Goal: Task Accomplishment & Management: Manage account settings

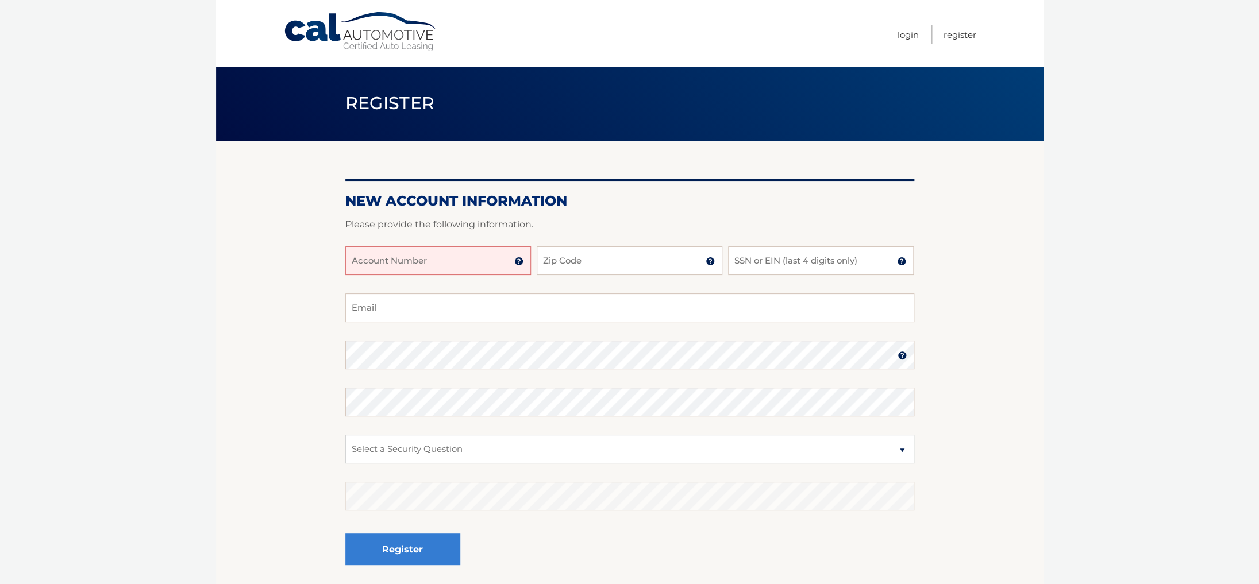
click at [445, 259] on input "Account Number" at bounding box center [438, 261] width 186 height 29
type input "44456014392"
click at [607, 274] on input "Zip Code" at bounding box center [630, 261] width 186 height 29
type input "11209"
click at [753, 261] on input "SSN or EIN (last 4 digits only)" at bounding box center [821, 261] width 186 height 29
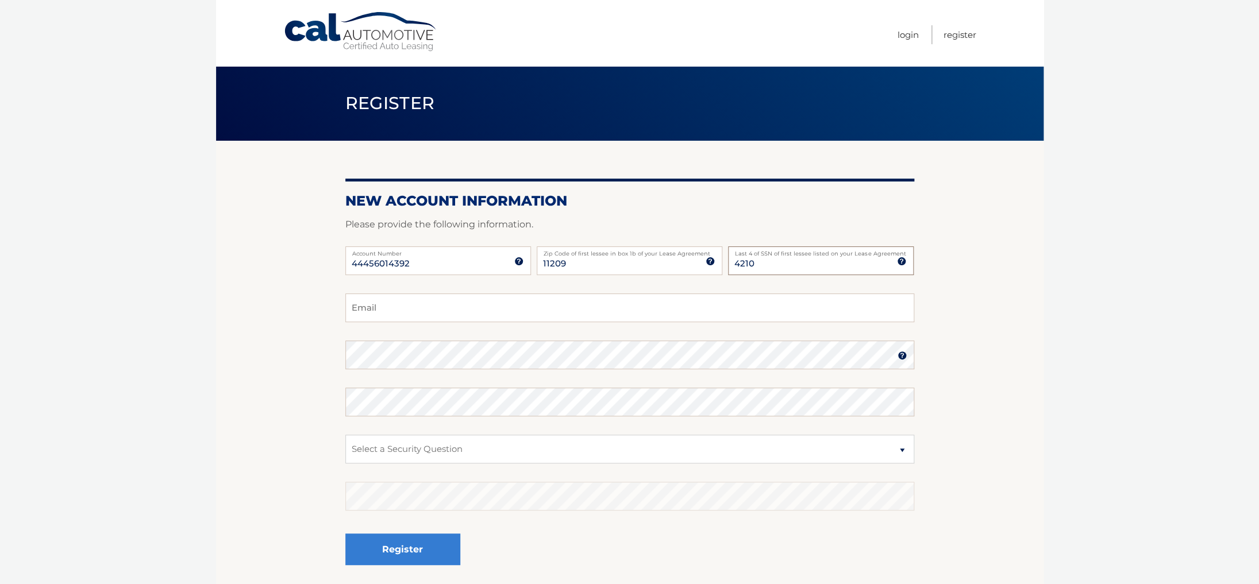
type input "4210"
click at [624, 304] on input "Email" at bounding box center [629, 308] width 569 height 29
type input "asuwsouaomt2005@gmail.com"
click at [458, 376] on fieldset "asuwsouaomt2005@gmail.com Email Password Password should be a minimum of 6 char…" at bounding box center [629, 442] width 569 height 296
select select "5"
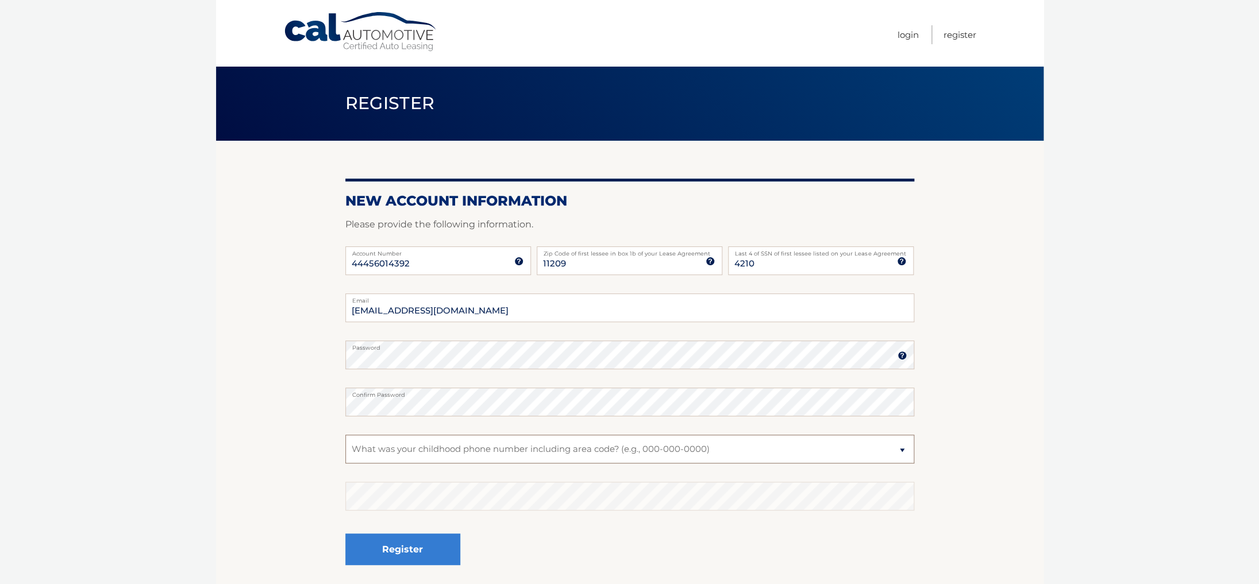
click option "What was your childhood phone number including area code? (e.g., 000-000-0000)" at bounding box center [0, 0] width 0 height 0
click at [407, 548] on button "Register" at bounding box center [402, 550] width 115 height 32
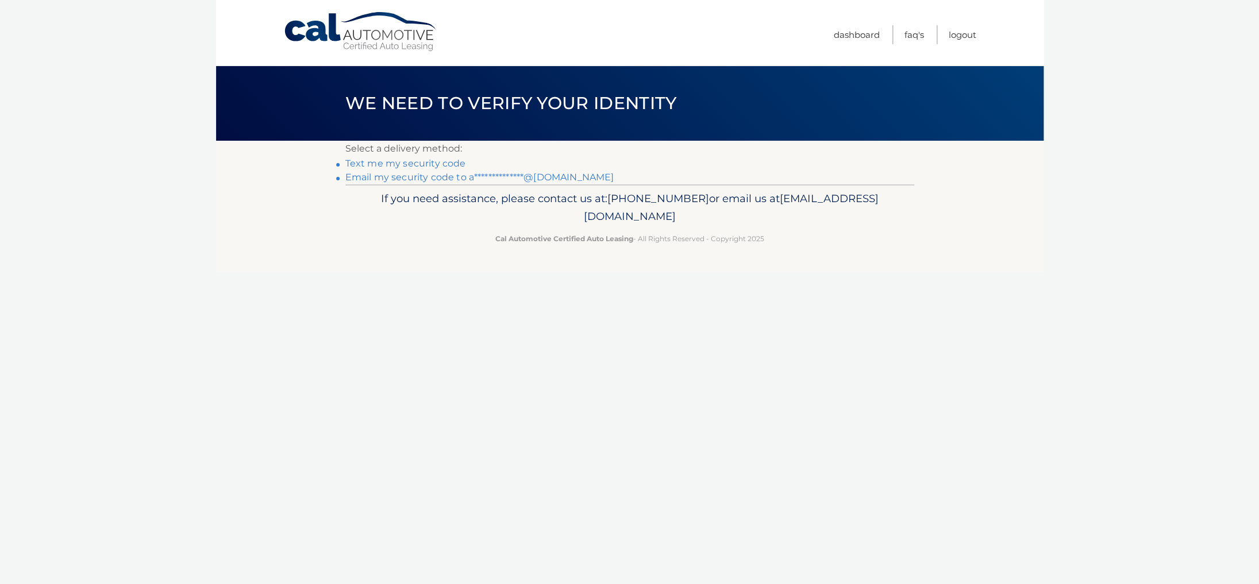
click at [398, 167] on link "Text me my security code" at bounding box center [405, 163] width 121 height 11
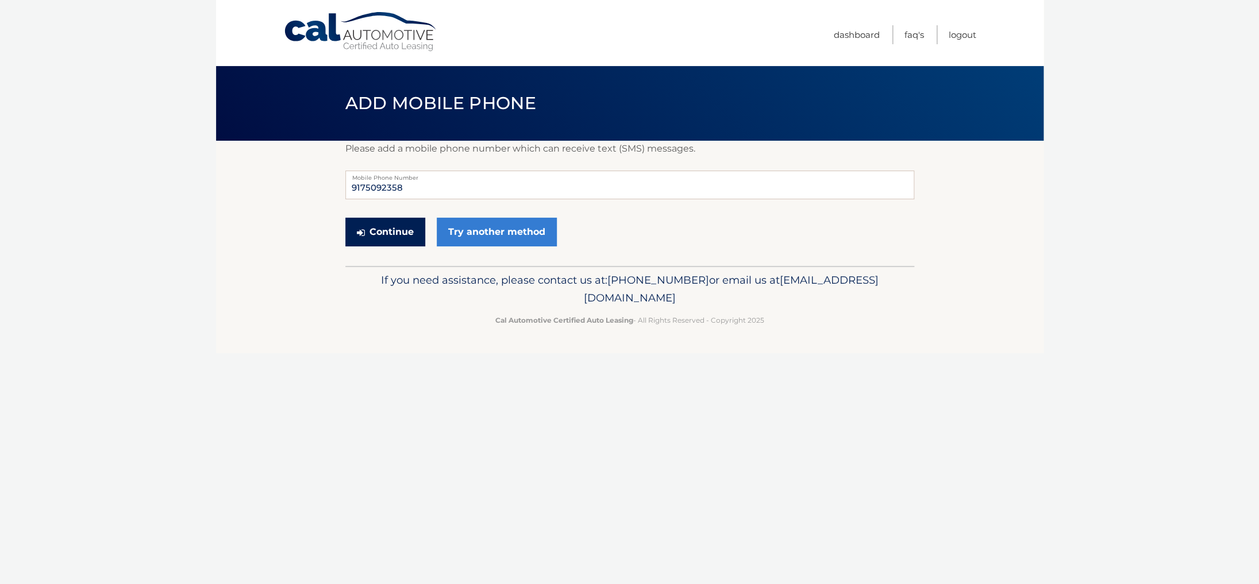
click at [405, 231] on button "Continue" at bounding box center [385, 232] width 80 height 29
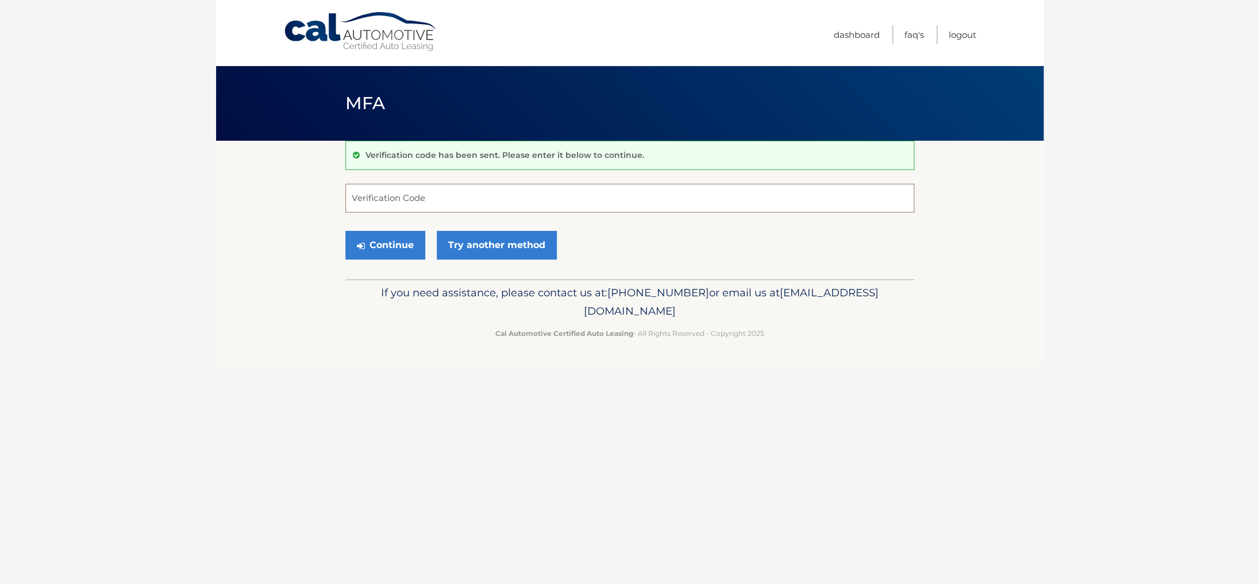
click at [457, 205] on input "Verification Code" at bounding box center [629, 198] width 569 height 29
type input "411568"
click at [368, 240] on button "Continue" at bounding box center [385, 245] width 80 height 29
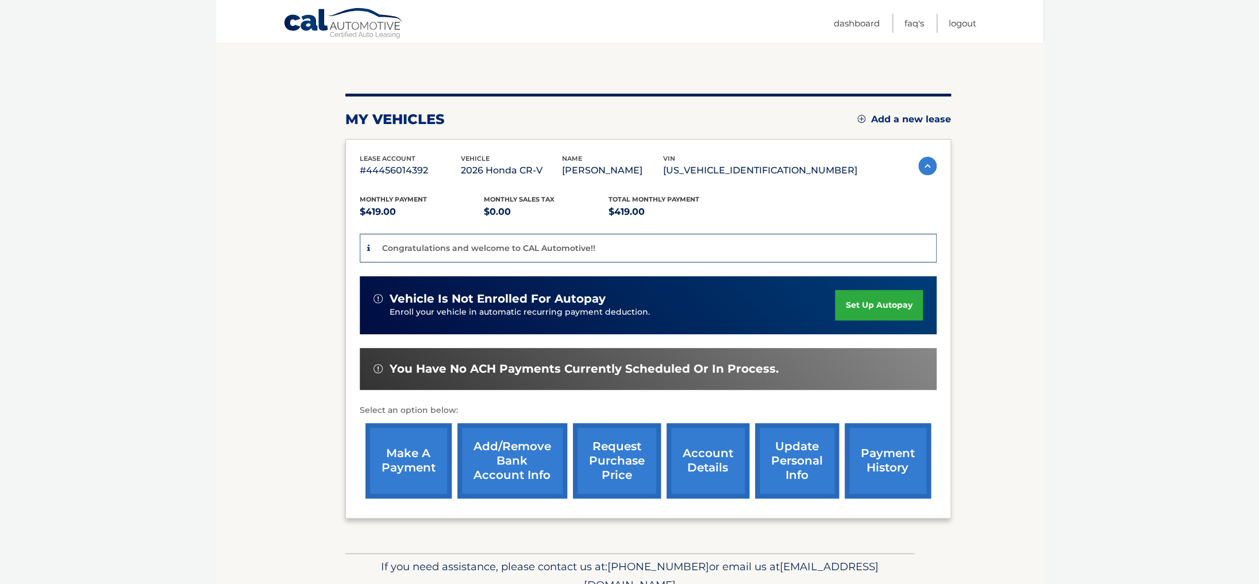
scroll to position [123, 0]
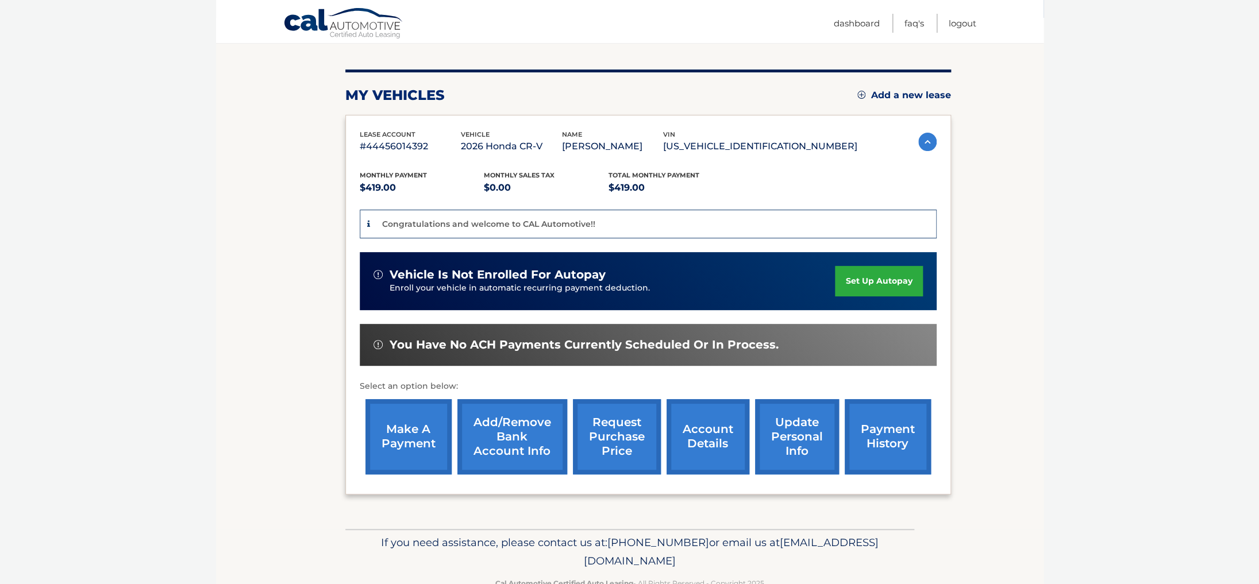
click at [861, 286] on link "set up autopay" at bounding box center [878, 281] width 87 height 30
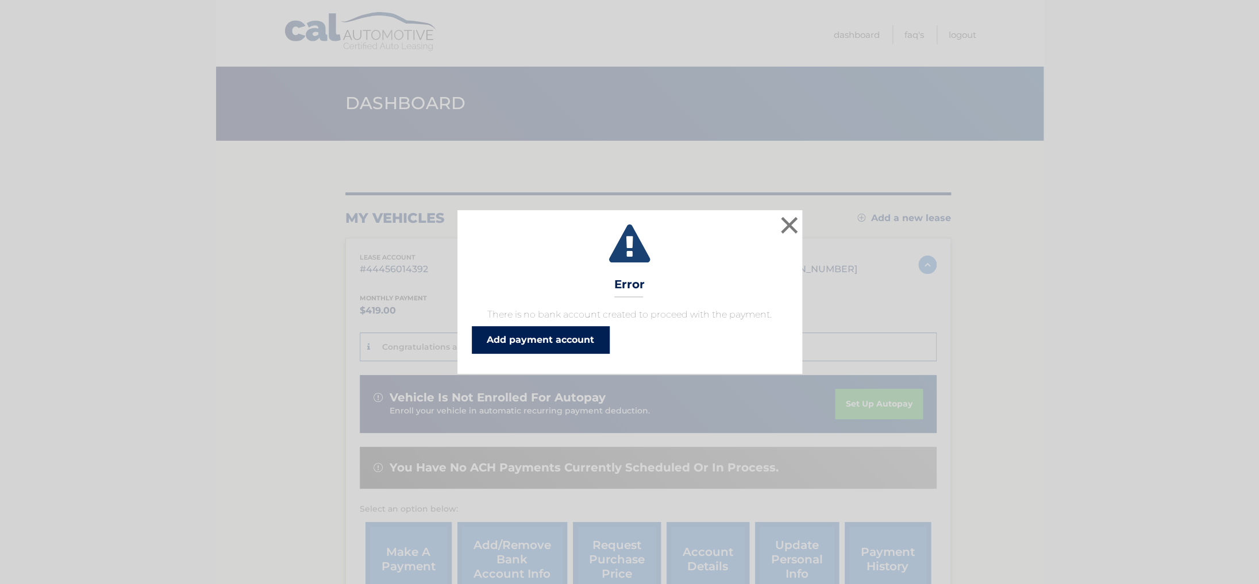
click at [584, 338] on link "Add payment account" at bounding box center [541, 340] width 138 height 28
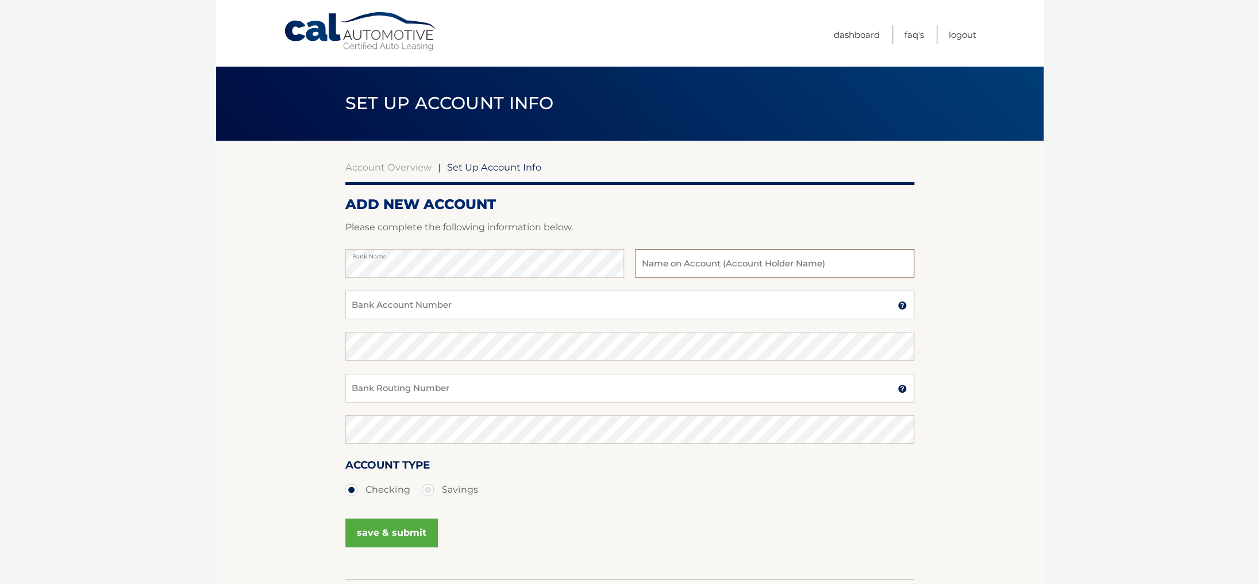
click at [698, 263] on input "text" at bounding box center [774, 263] width 279 height 29
type input "[PERSON_NAME]"
click at [648, 299] on input "Bank Account Number" at bounding box center [629, 305] width 569 height 29
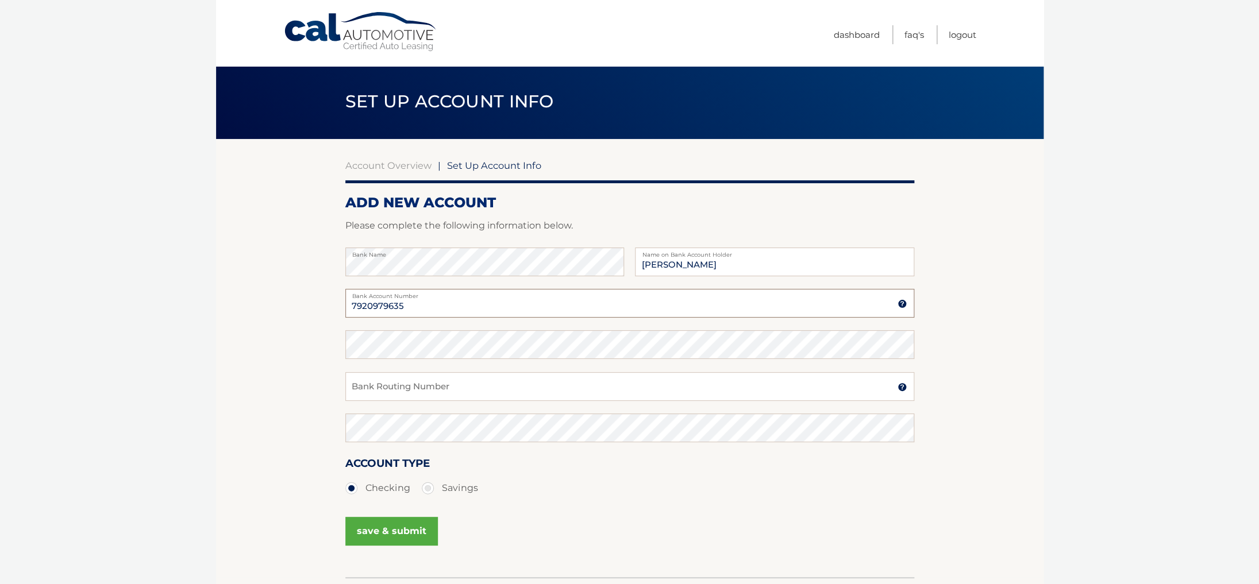
type input "7920979635"
click at [629, 329] on fieldset "Bank Name [PERSON_NAME] Name on Bank Account Holder [FINANCIAL_ID] Bank Account…" at bounding box center [629, 413] width 569 height 330
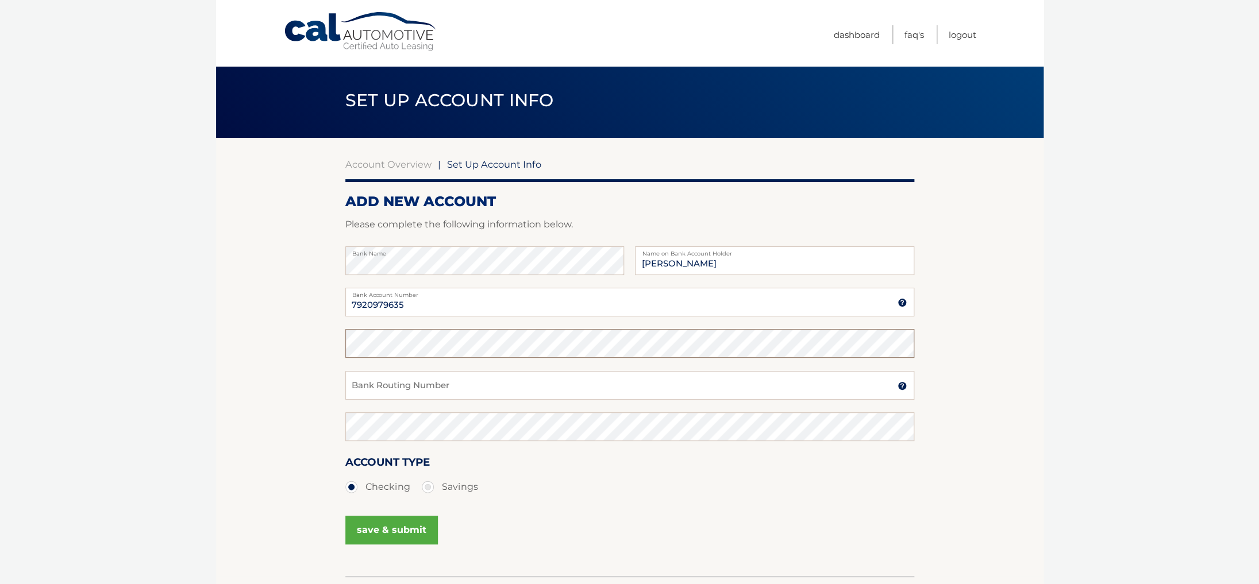
scroll to position [1, 0]
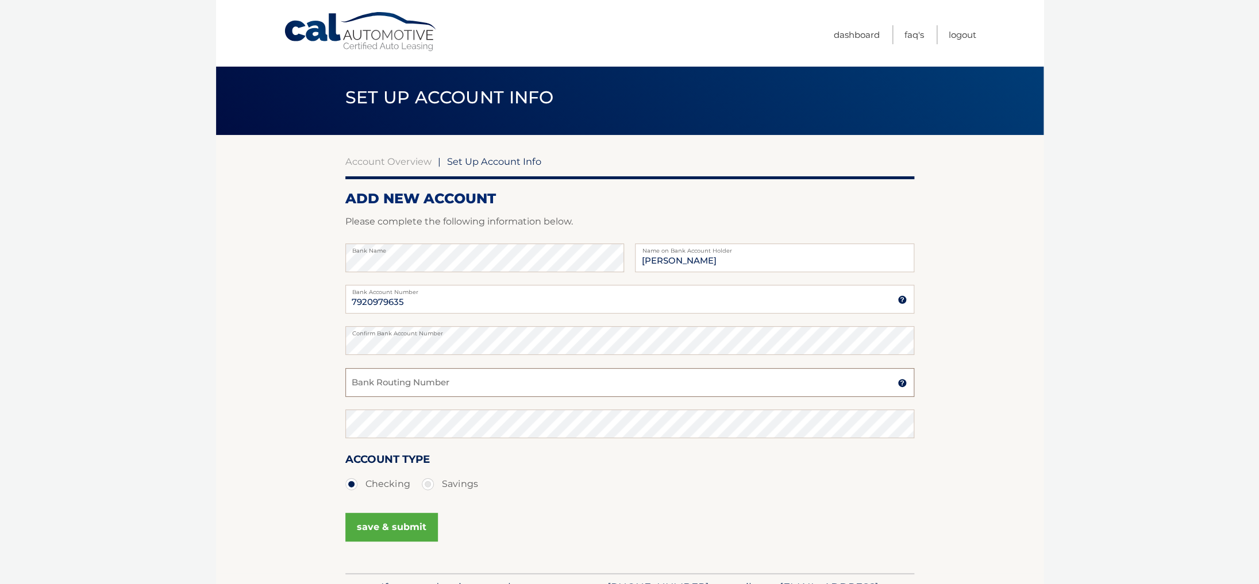
click at [632, 387] on input "Bank Routing Number" at bounding box center [629, 382] width 569 height 29
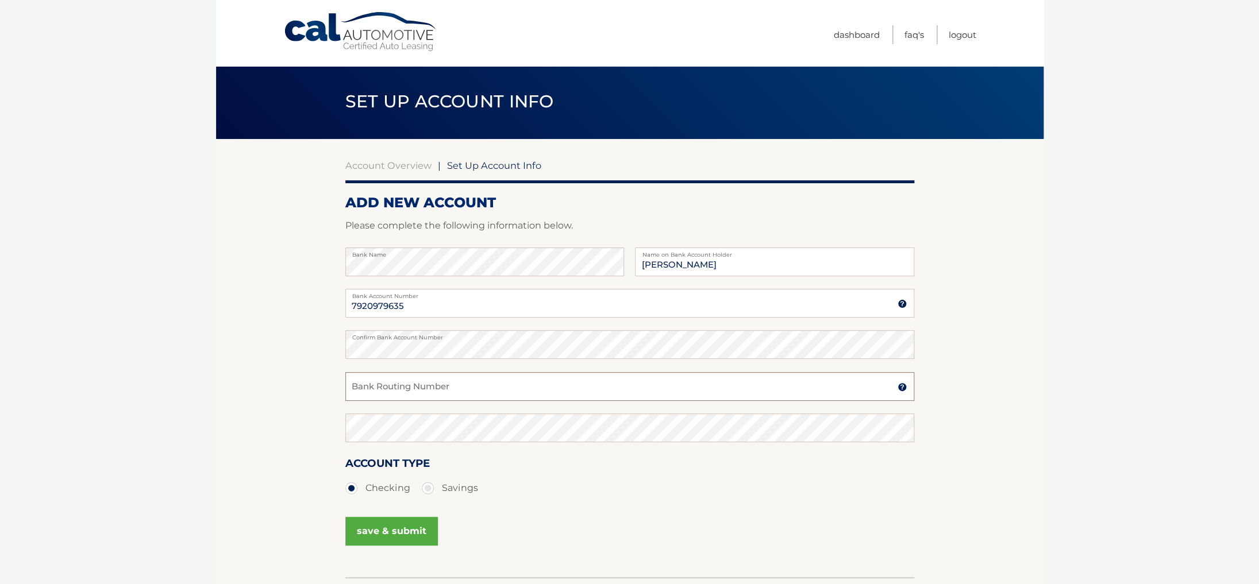
scroll to position [1, 0]
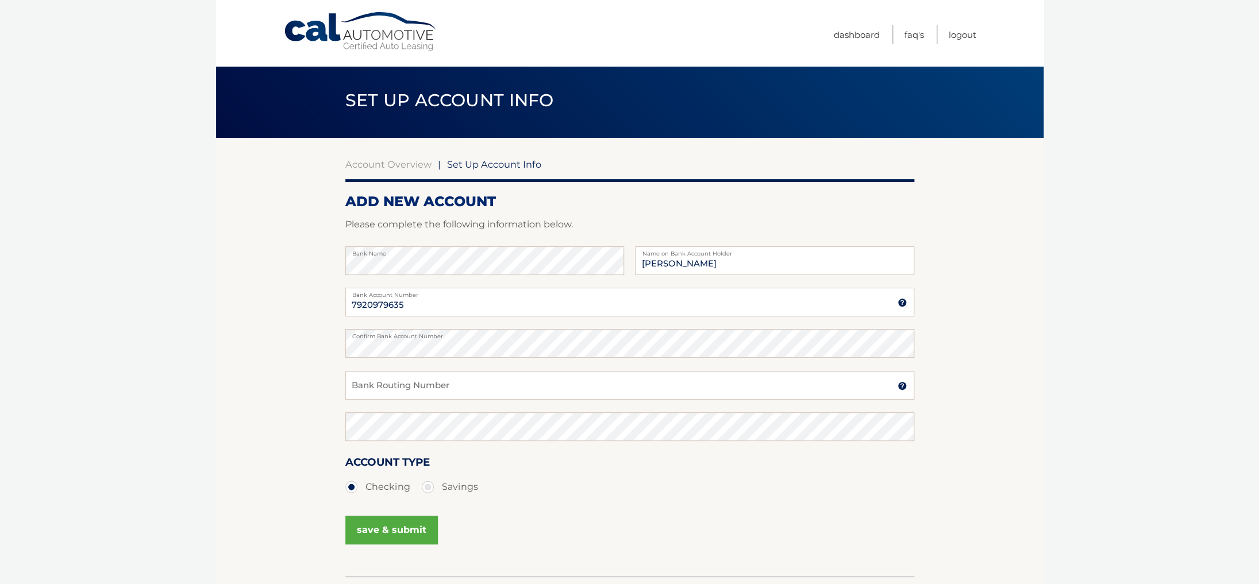
click at [904, 390] on img at bounding box center [902, 386] width 9 height 9
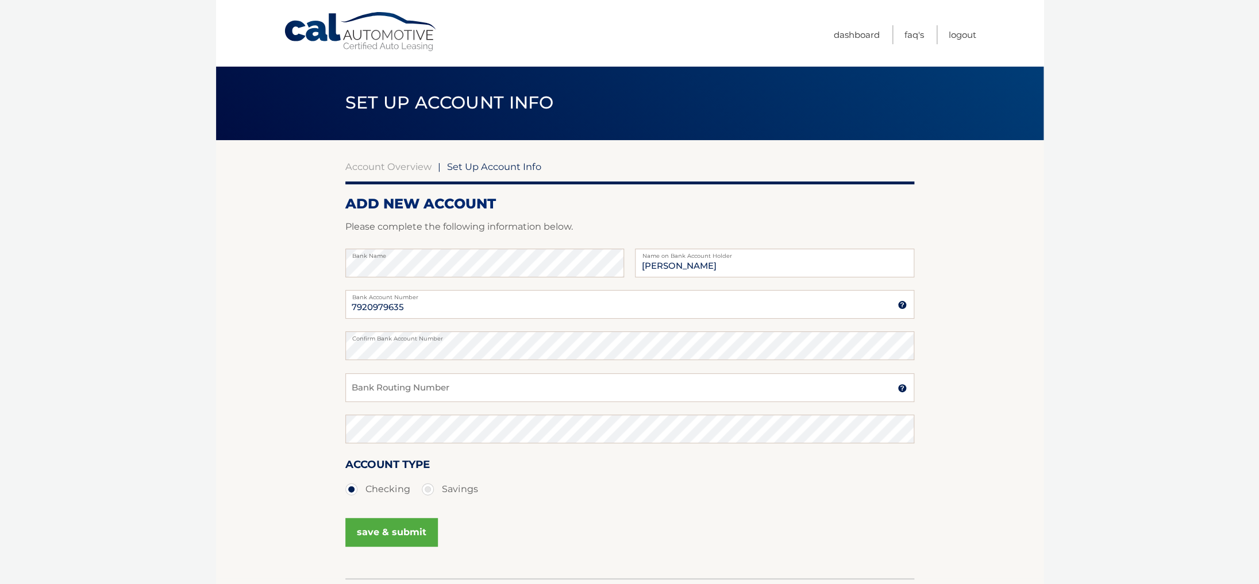
scroll to position [0, 0]
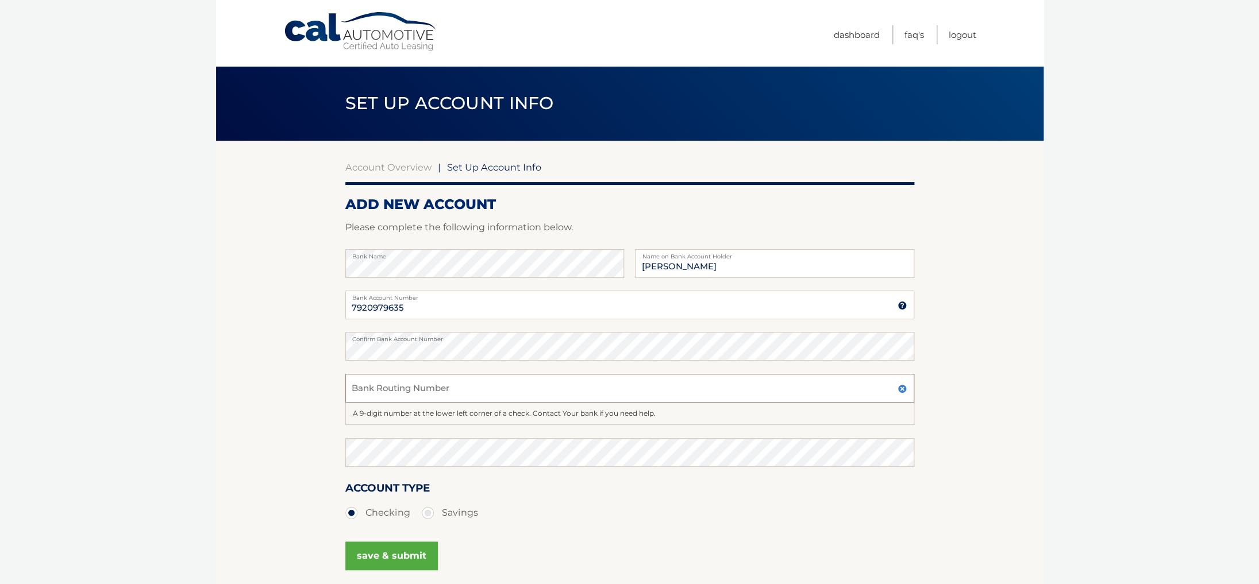
click at [632, 393] on input "Bank Routing Number" at bounding box center [629, 388] width 569 height 29
type input "026013673"
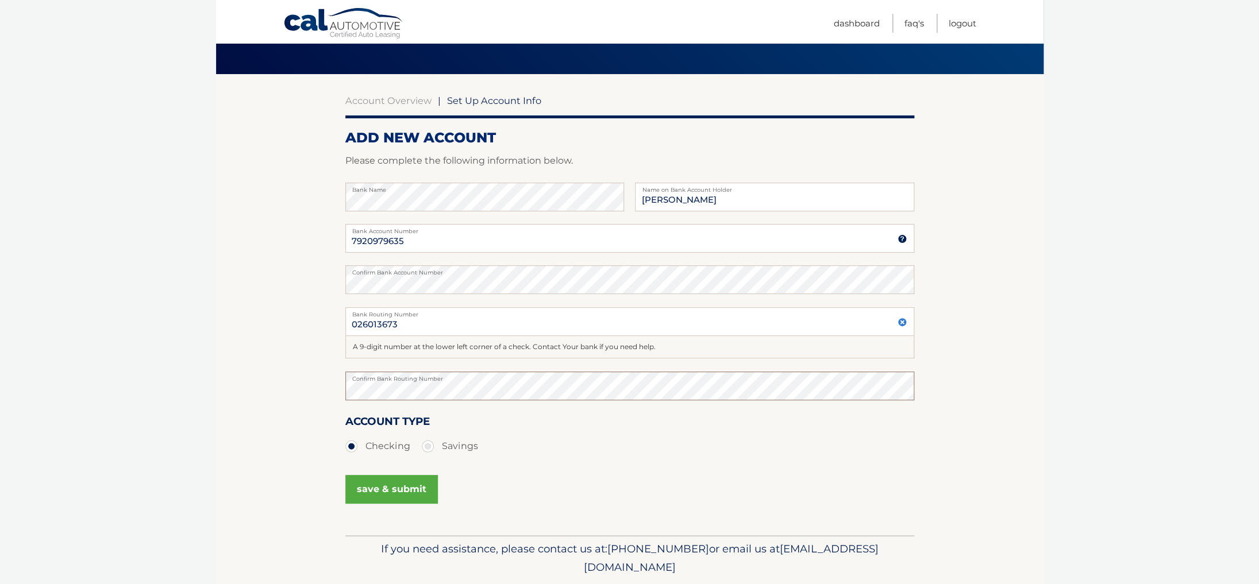
scroll to position [69, 0]
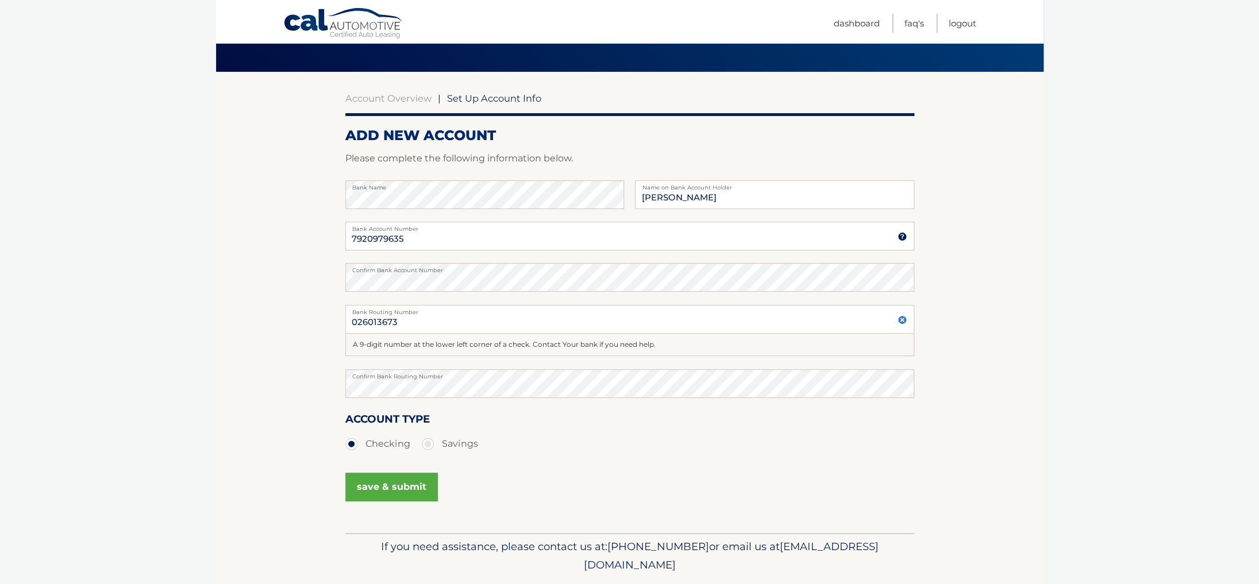
click at [406, 495] on button "save & submit" at bounding box center [391, 487] width 93 height 29
click at [405, 491] on button "save & submit" at bounding box center [391, 487] width 93 height 29
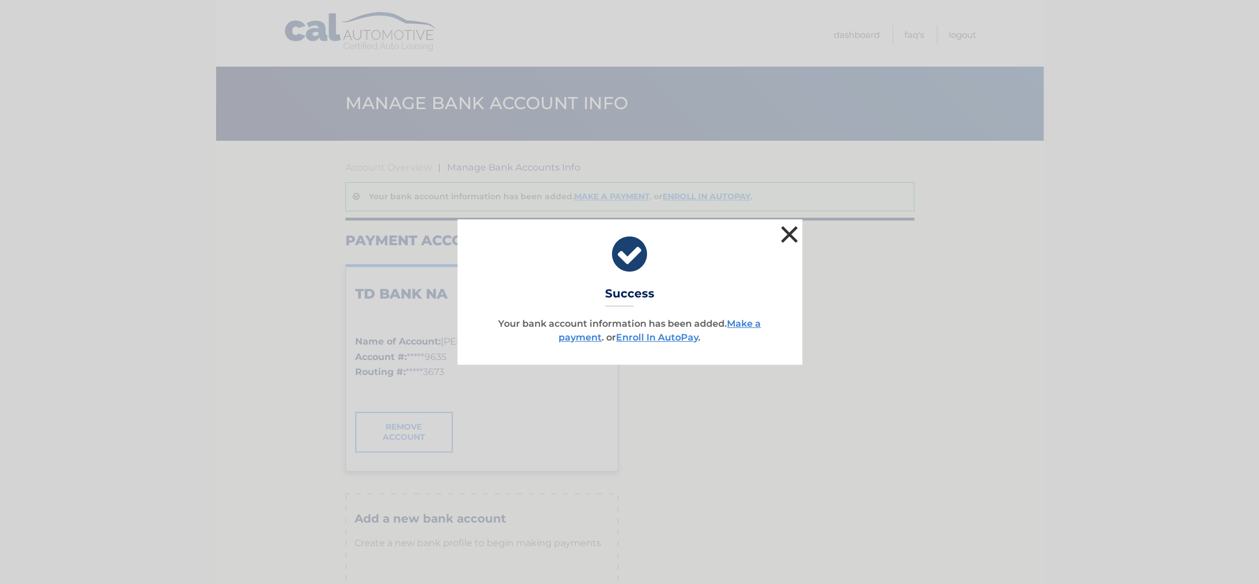
click at [784, 233] on button "×" at bounding box center [789, 234] width 23 height 23
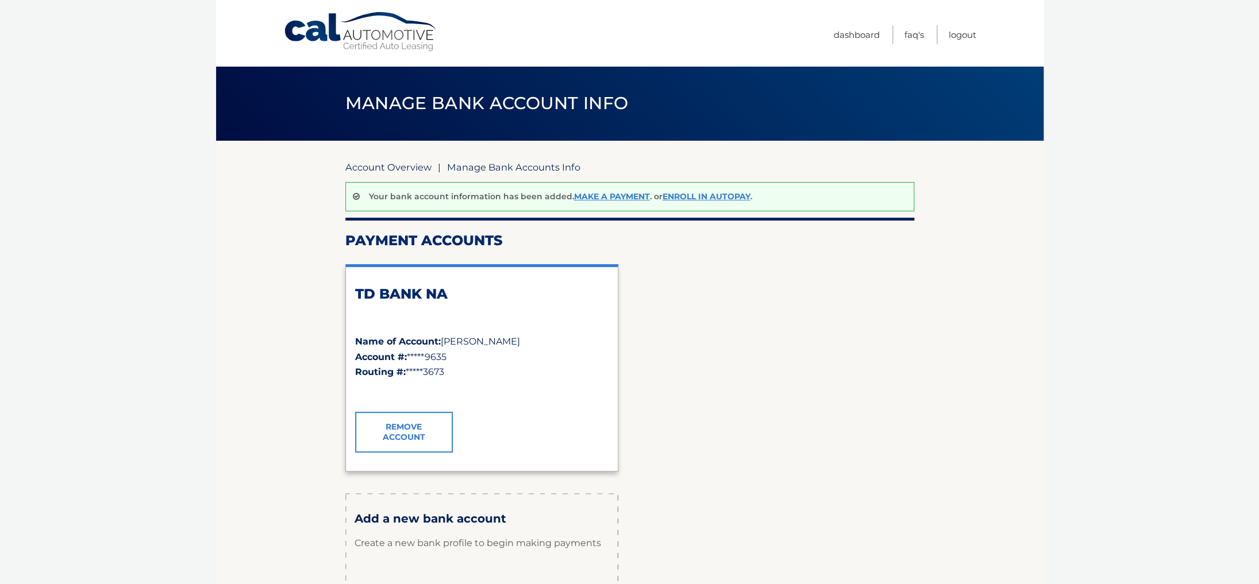
click at [396, 166] on link "Account Overview" at bounding box center [388, 166] width 86 height 11
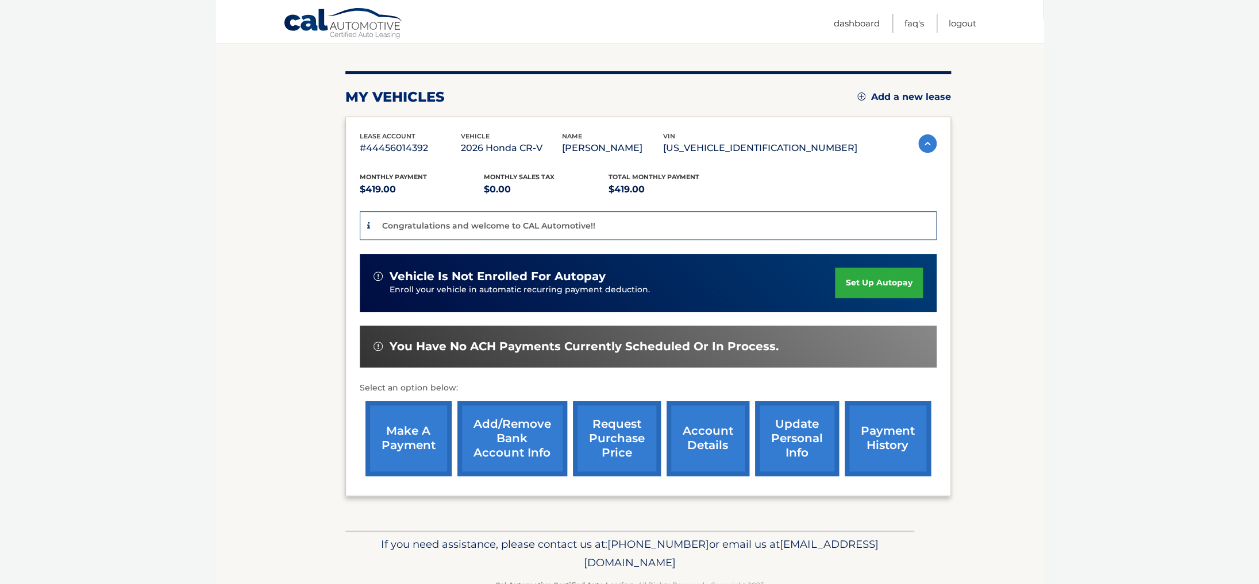
scroll to position [123, 0]
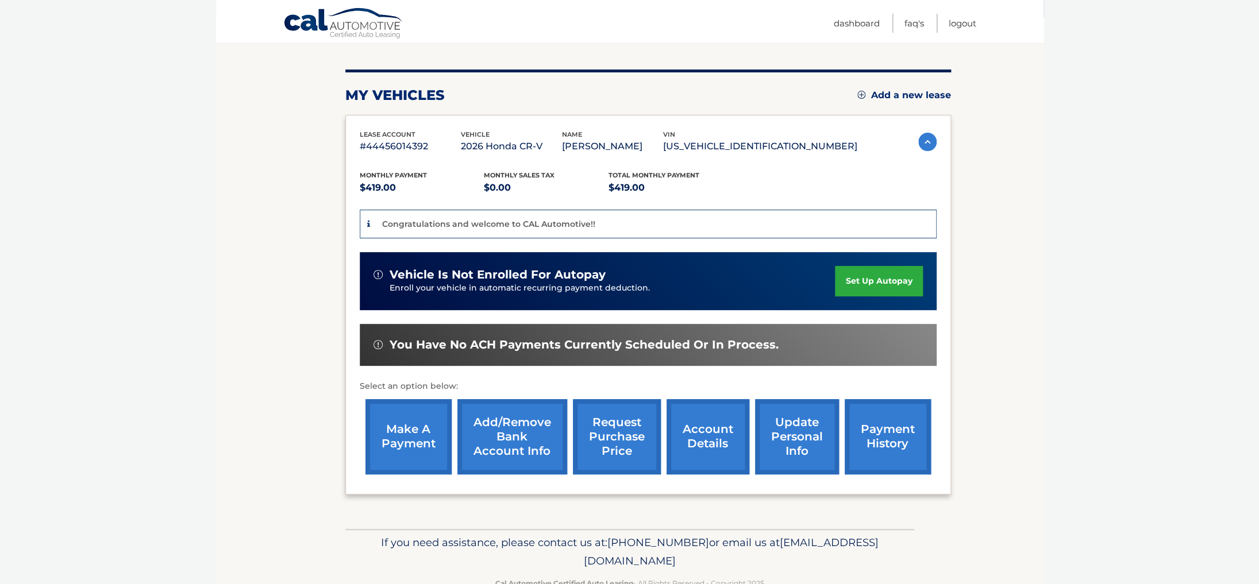
click at [853, 288] on link "set up autopay" at bounding box center [878, 281] width 87 height 30
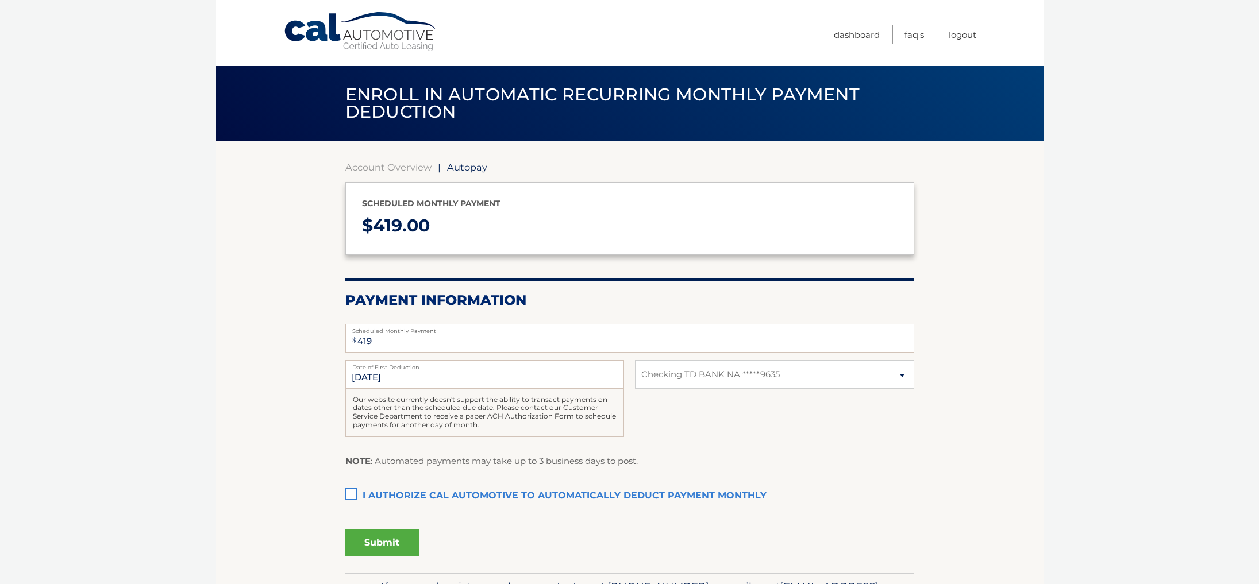
select select "YjNhNzIxNTctOGZlNy00MWViLTg0OTMtNjYwMThhMmMwOGRl"
click at [394, 386] on input "[DATE]" at bounding box center [484, 374] width 279 height 29
click at [372, 380] on input "[DATE]" at bounding box center [484, 374] width 279 height 29
click at [371, 380] on input "[DATE]" at bounding box center [484, 374] width 279 height 29
drag, startPoint x: 371, startPoint y: 378, endPoint x: 348, endPoint y: 376, distance: 22.5
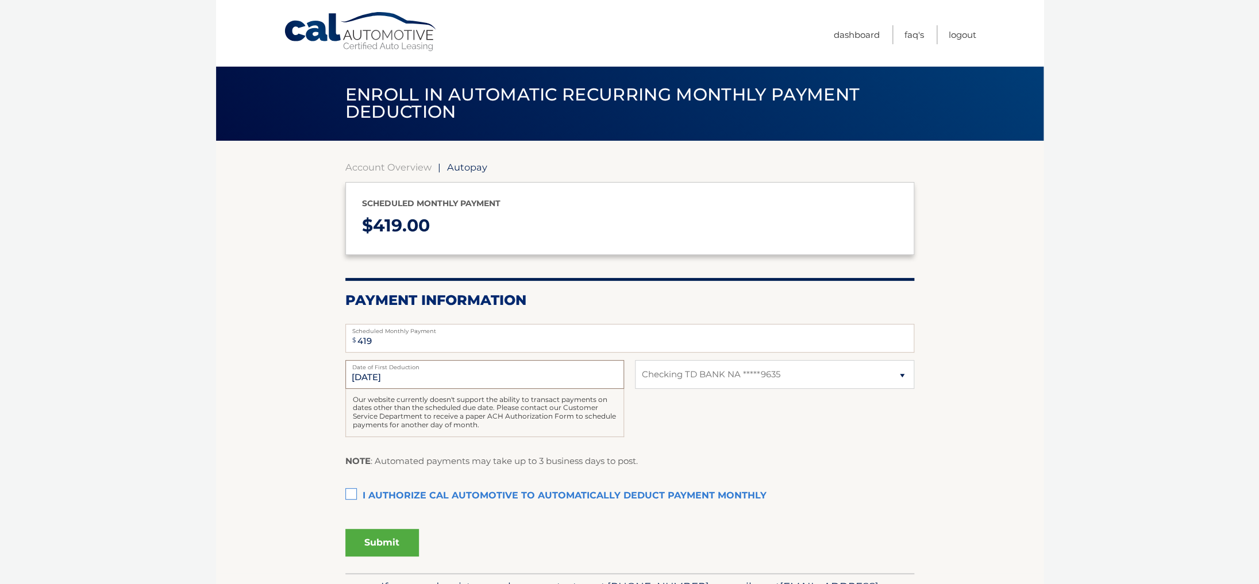
click at [348, 376] on input "10/7/2025" at bounding box center [484, 374] width 279 height 29
click at [391, 376] on input "10/7/2025" at bounding box center [484, 374] width 279 height 29
click at [408, 375] on input "10/7/2025" at bounding box center [484, 374] width 279 height 29
click at [365, 375] on input "10/7/2025" at bounding box center [484, 374] width 279 height 29
click at [364, 377] on input "10/7/2025" at bounding box center [484, 374] width 279 height 29
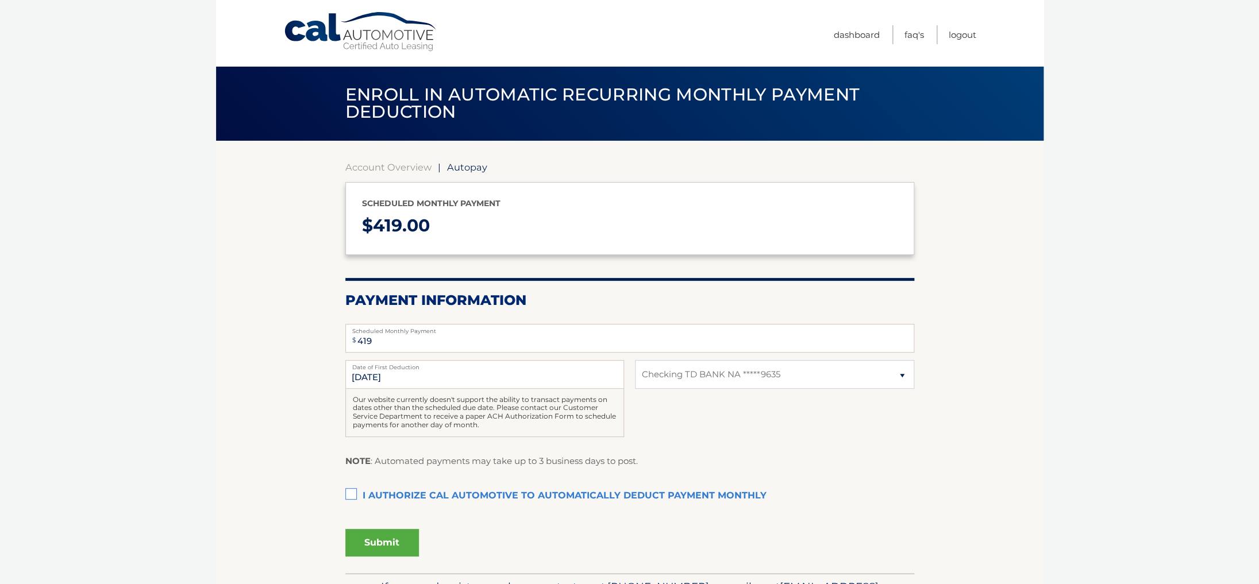
click at [347, 496] on label "I authorize cal automotive to automatically deduct payment monthly This checkbo…" at bounding box center [629, 496] width 569 height 23
click at [0, 0] on input "I authorize cal automotive to automatically deduct payment monthly This checkbo…" at bounding box center [0, 0] width 0 height 0
click at [384, 542] on button "Submit" at bounding box center [382, 543] width 74 height 28
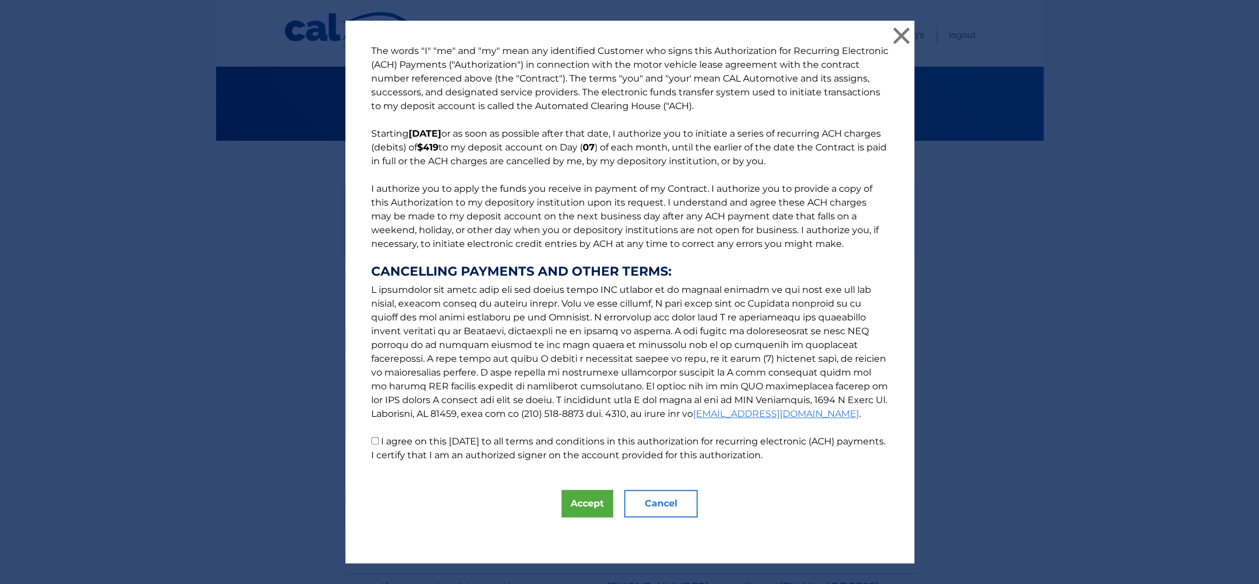
click at [398, 443] on label "I agree on this 09/19/2025 to all terms and conditions in this authorization fo…" at bounding box center [628, 448] width 514 height 25
click at [379, 443] on input "I agree on this 09/19/2025 to all terms and conditions in this authorization fo…" at bounding box center [374, 440] width 7 height 7
checkbox input "true"
click at [571, 502] on button "Accept" at bounding box center [587, 504] width 52 height 28
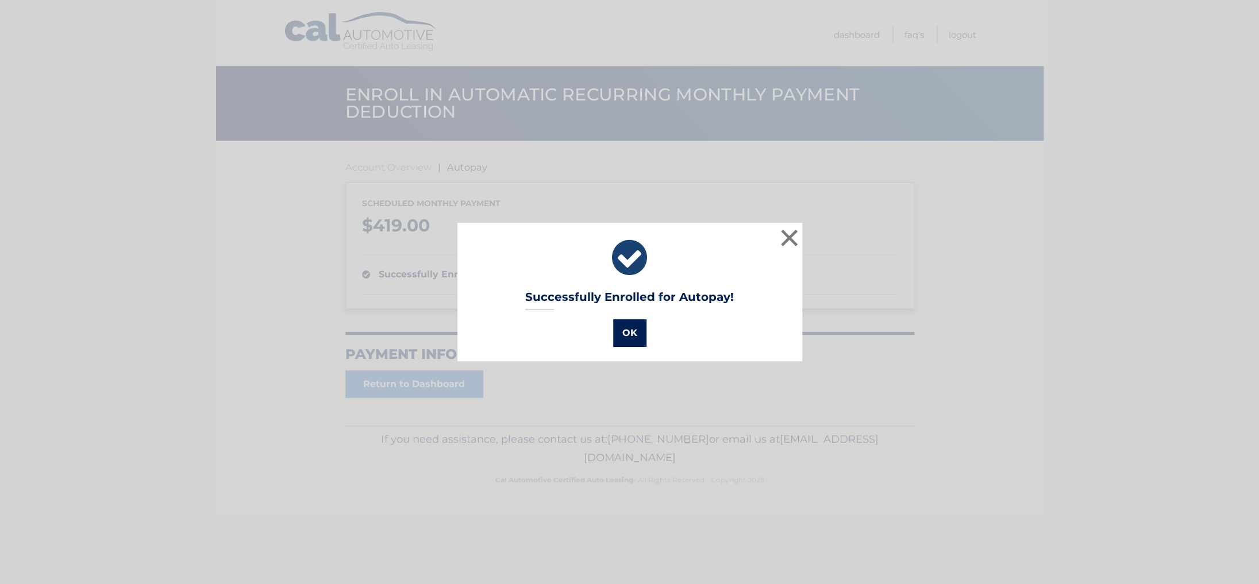
click at [630, 336] on button "OK" at bounding box center [629, 334] width 33 height 28
